Goal: Task Accomplishment & Management: Manage account settings

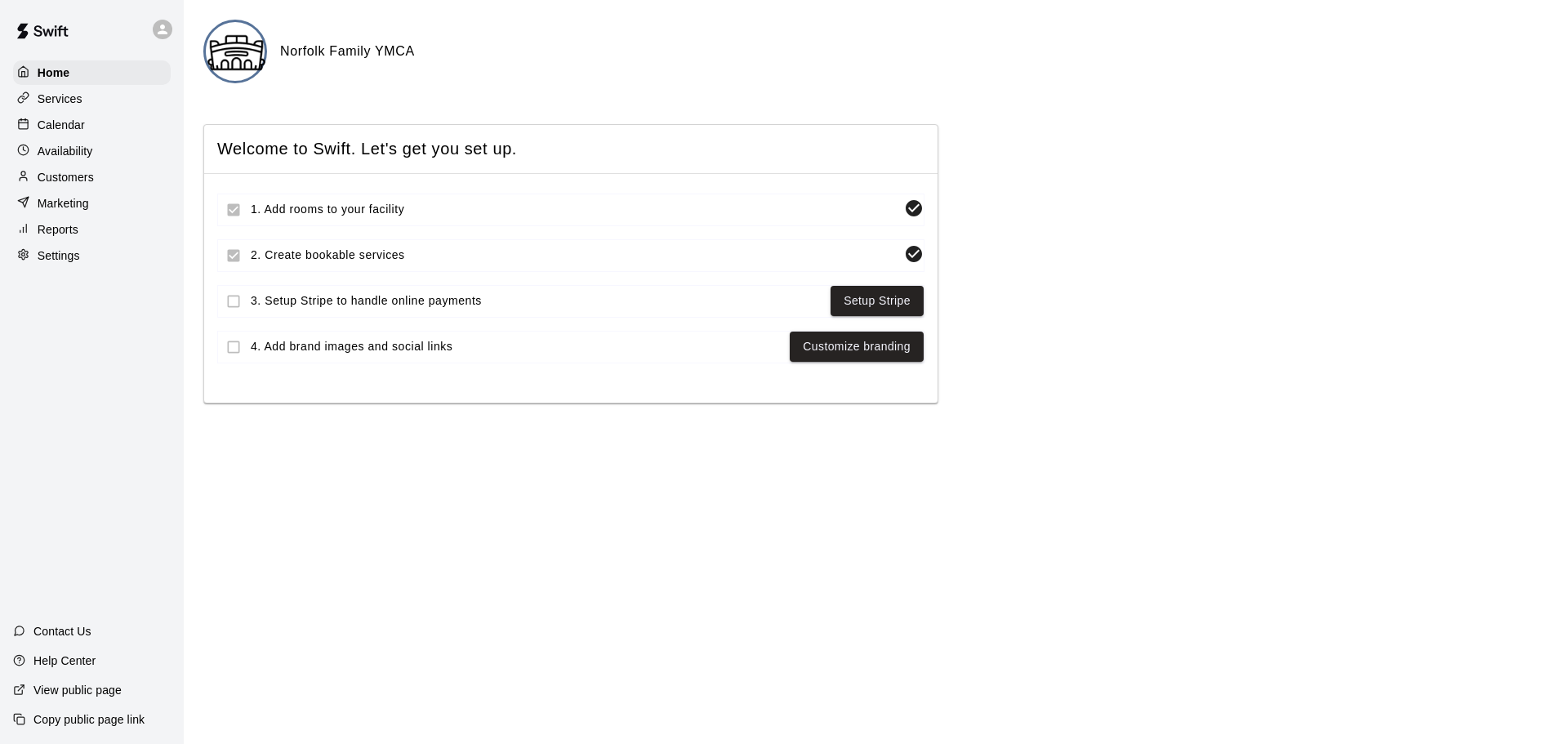
click at [91, 135] on div "Calendar" at bounding box center [92, 125] width 157 height 25
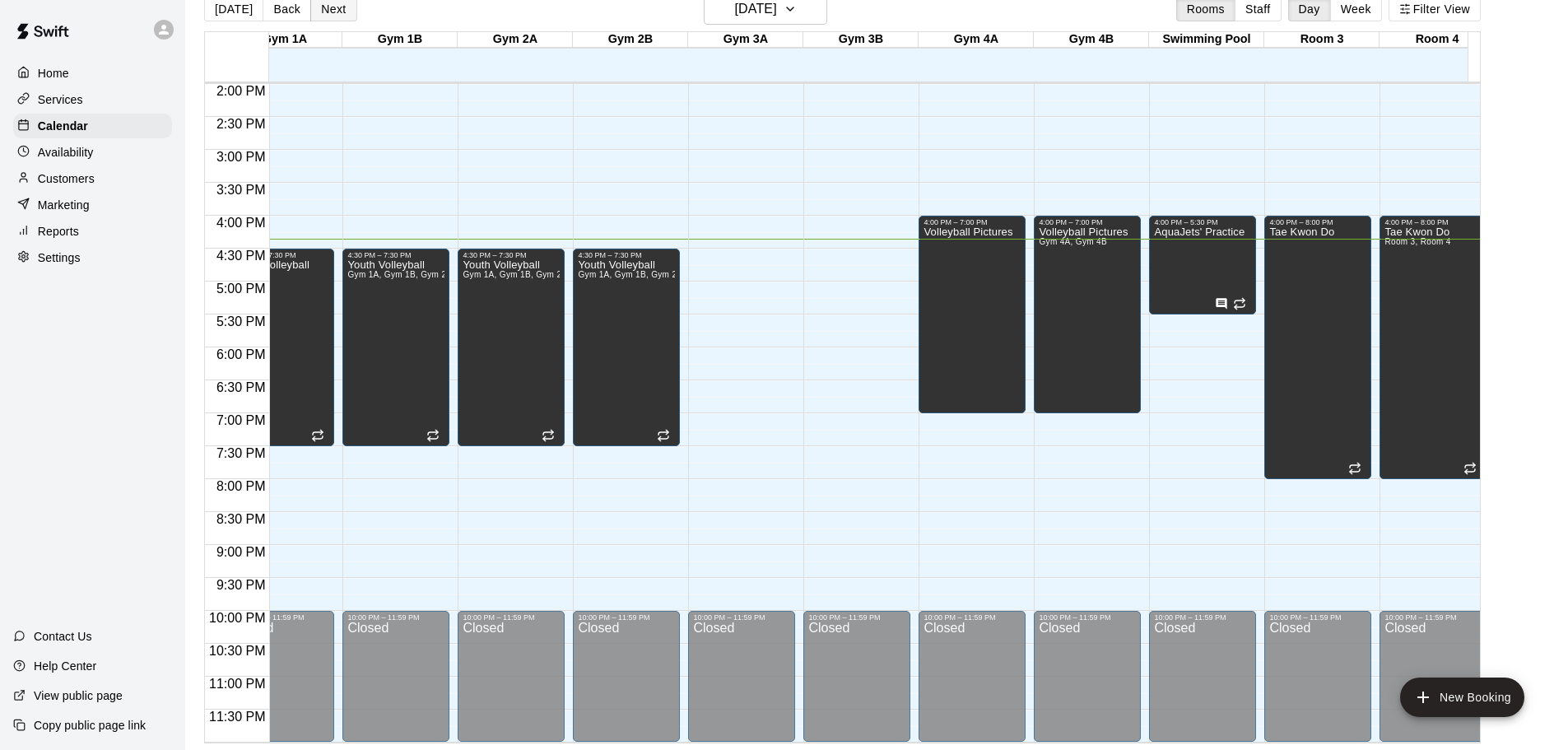
click at [339, 5] on button "Next" at bounding box center [333, 9] width 46 height 25
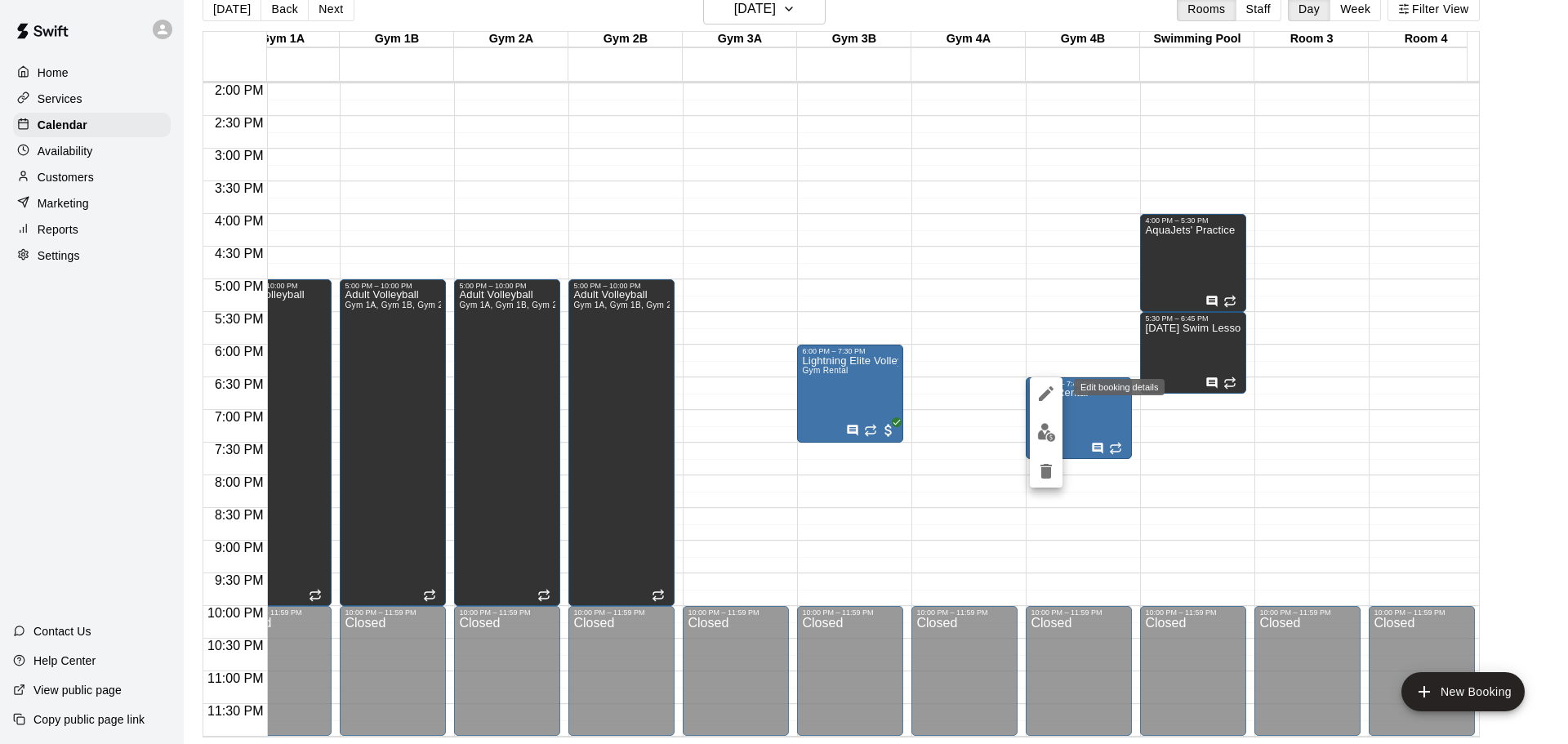
click at [1040, 397] on icon "edit" at bounding box center [1045, 394] width 15 height 15
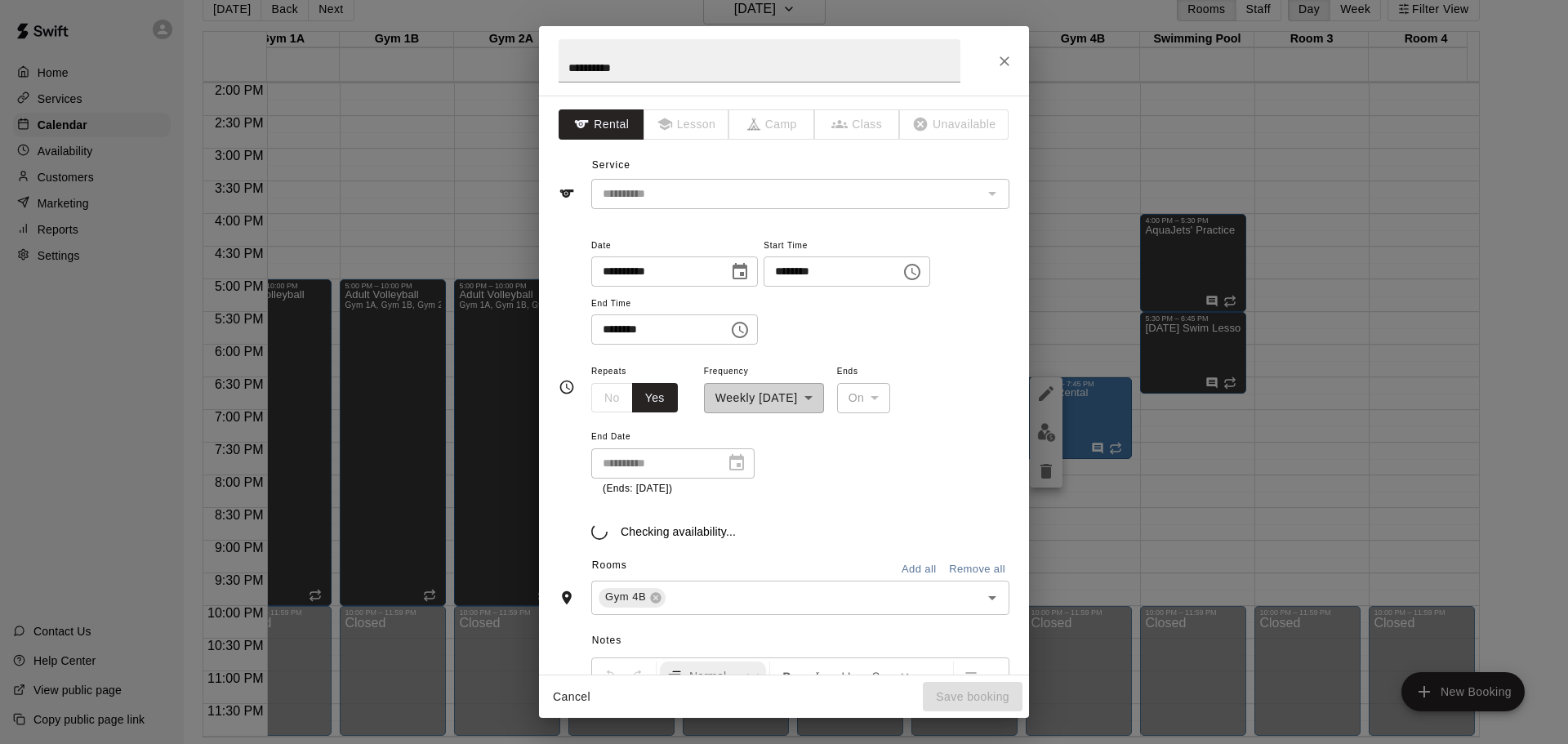
type input "**********"
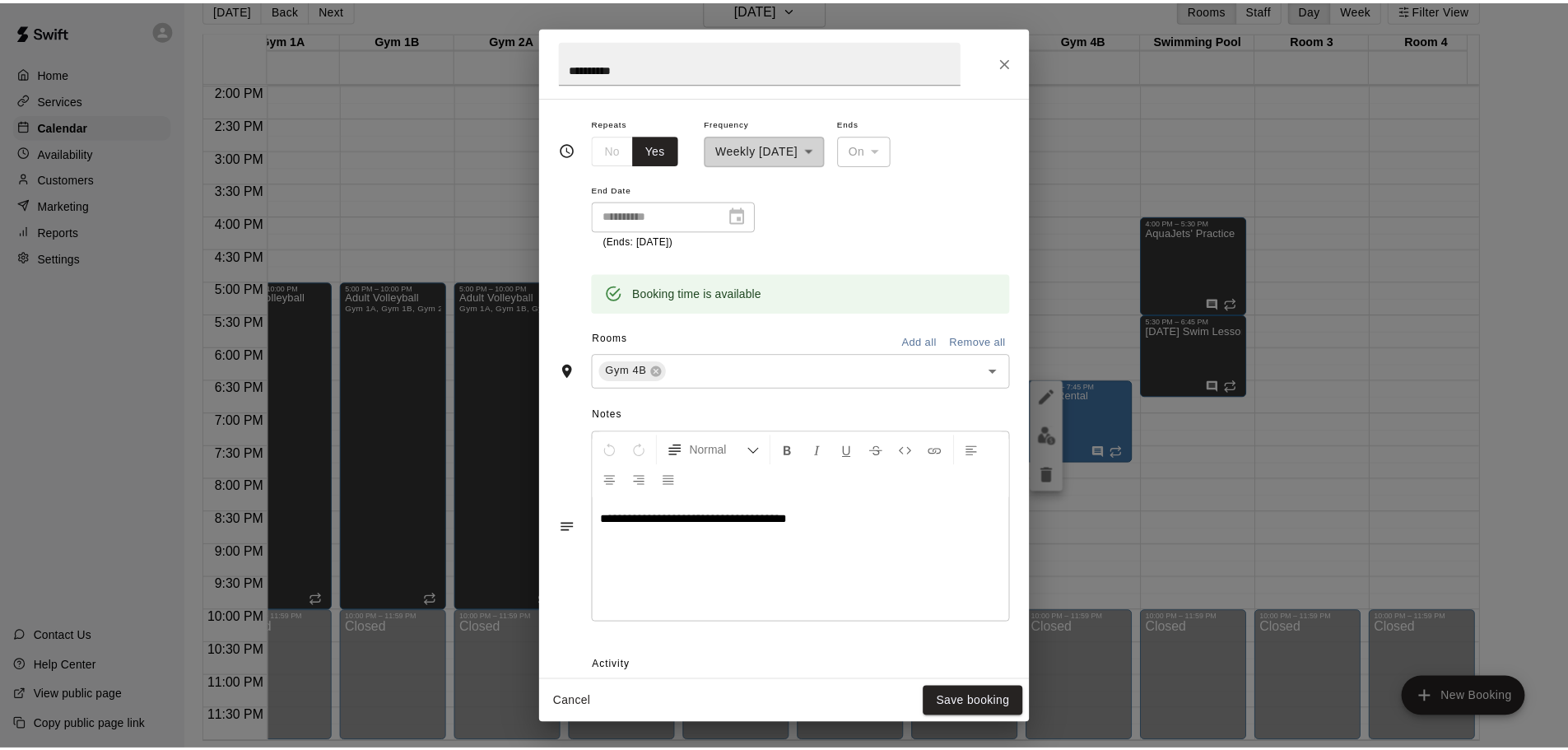
scroll to position [263, 0]
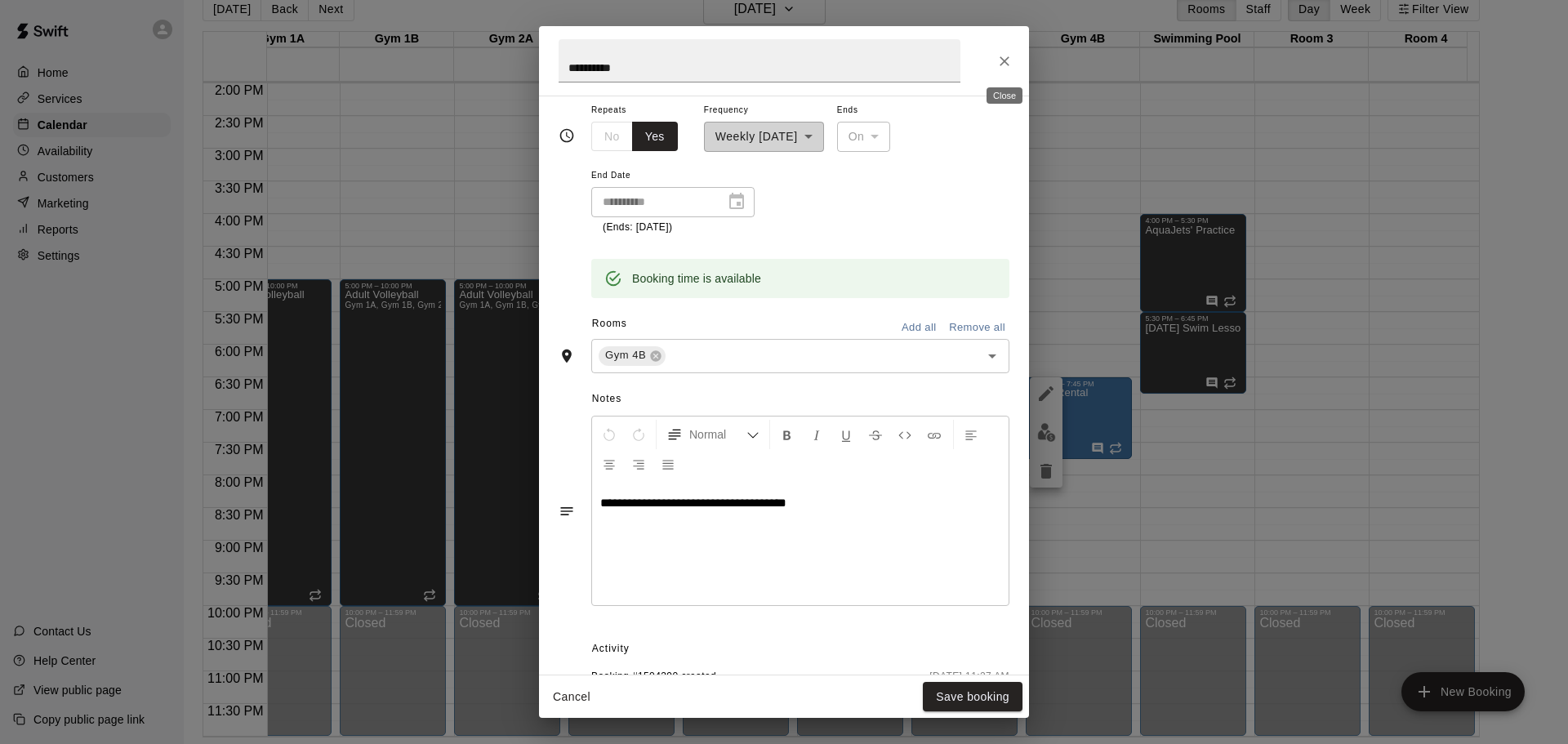
click at [999, 59] on icon "Close" at bounding box center [1004, 61] width 16 height 16
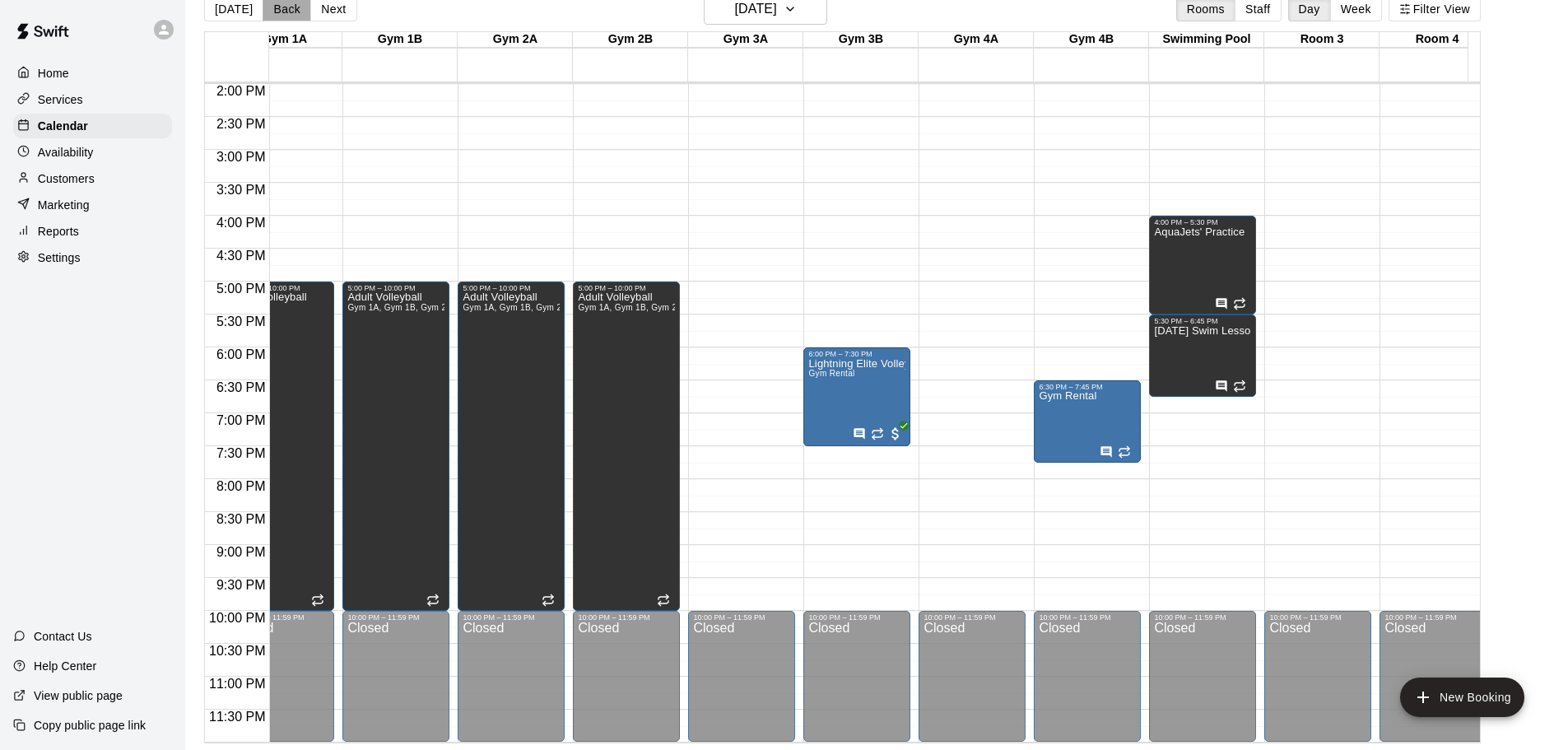
click at [272, 12] on button "Back" at bounding box center [287, 9] width 48 height 25
